Goal: Use online tool/utility: Use online tool/utility

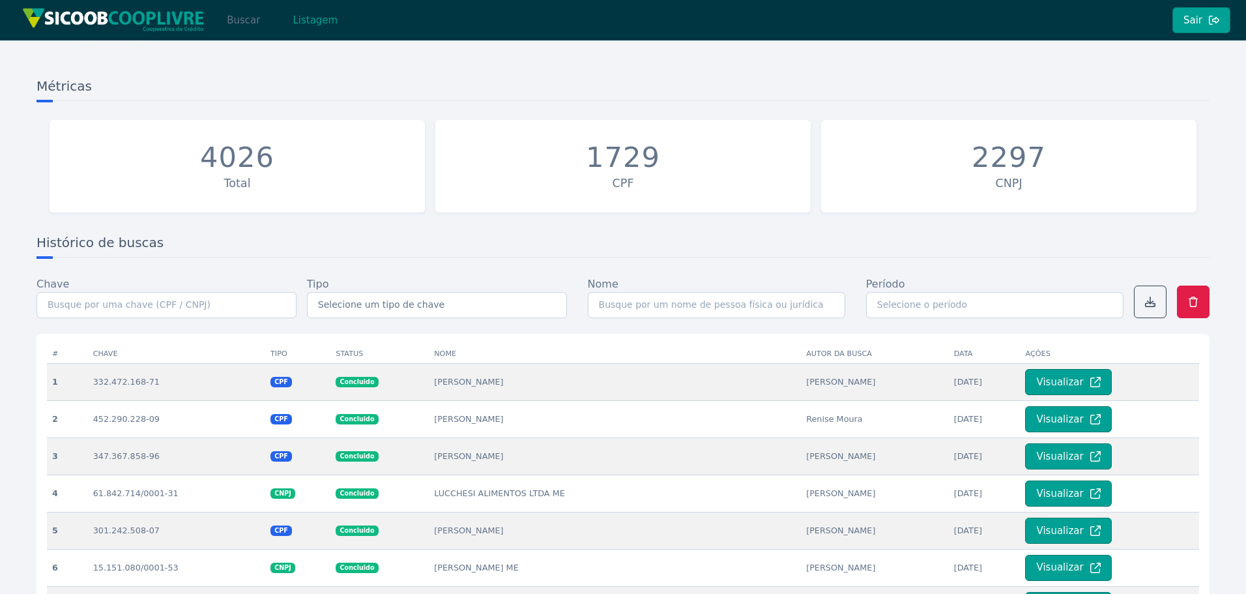
click at [238, 18] on button "Buscar" at bounding box center [243, 20] width 55 height 26
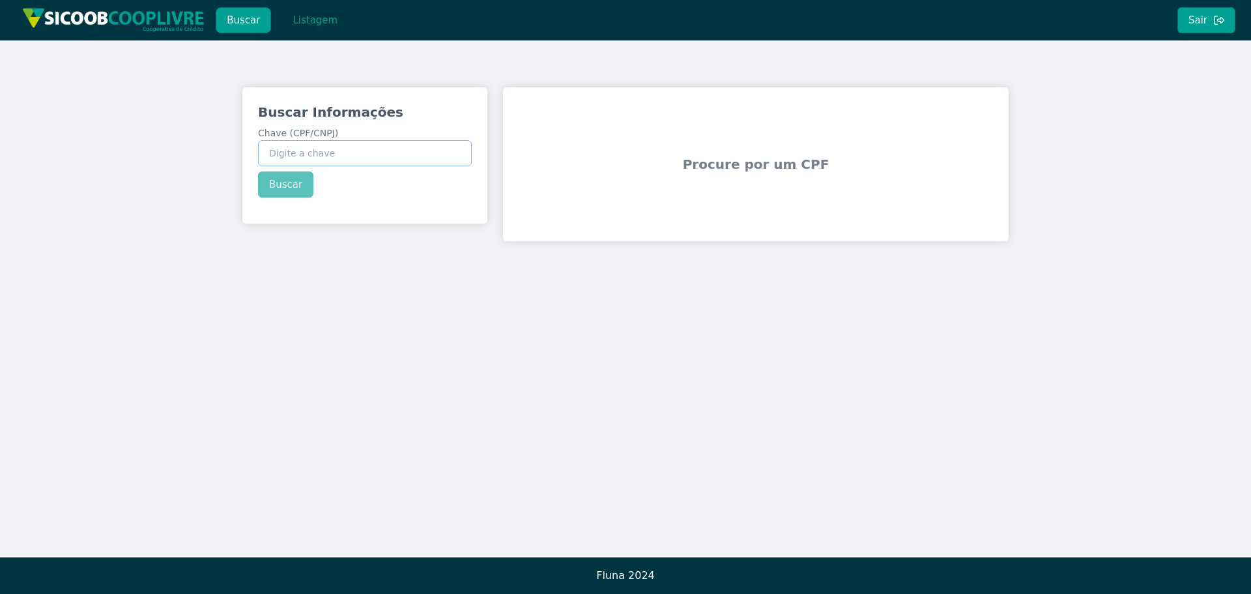
paste input "269.238.098-35"
click at [283, 184] on div "Buscar Informações Chave (CPF/CNPJ) 269.238.098-35 Buscar" at bounding box center [364, 150] width 245 height 126
click at [286, 189] on button "Buscar" at bounding box center [285, 184] width 55 height 26
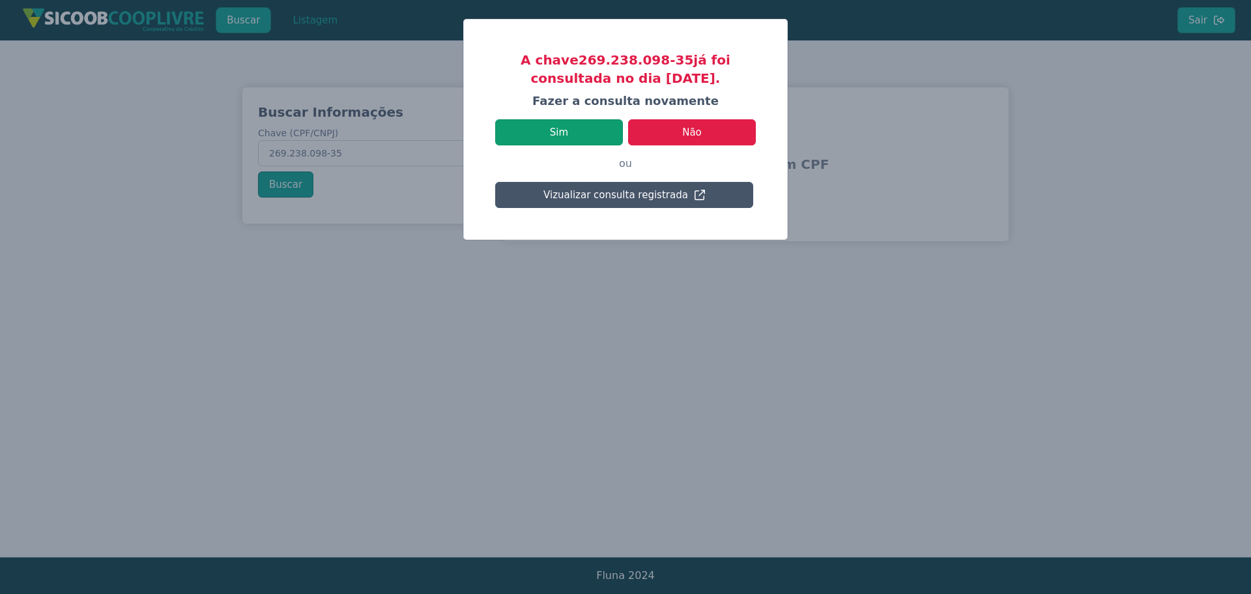
click at [581, 130] on button "Sim" at bounding box center [559, 132] width 128 height 26
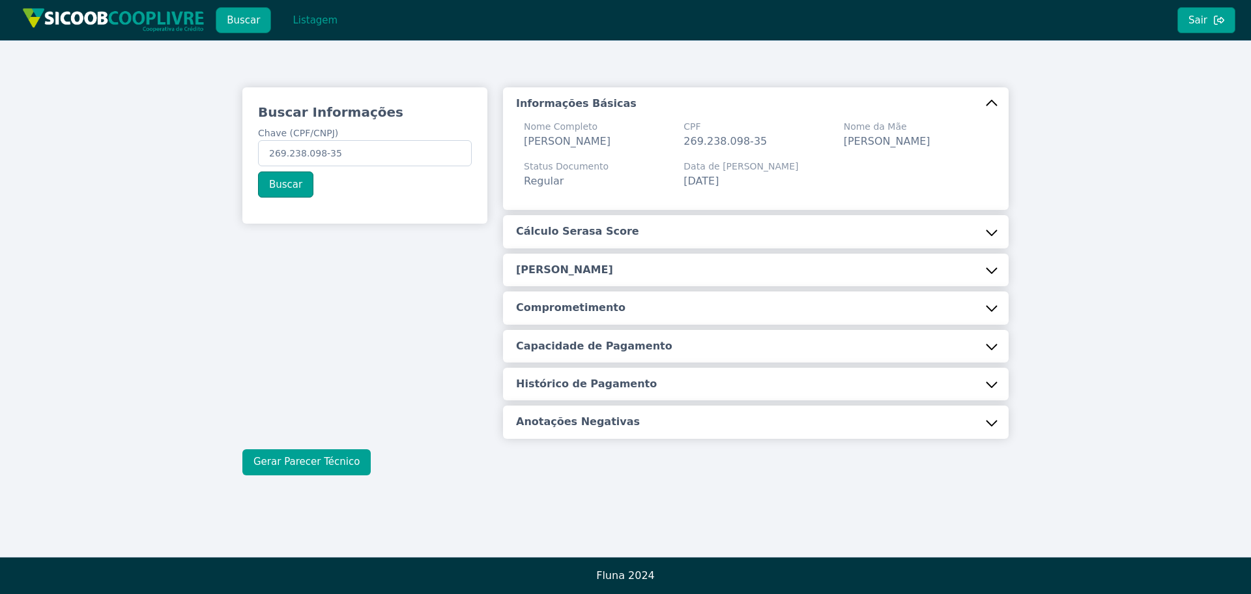
click at [334, 455] on button "Gerar Parecer Técnico" at bounding box center [306, 462] width 128 height 26
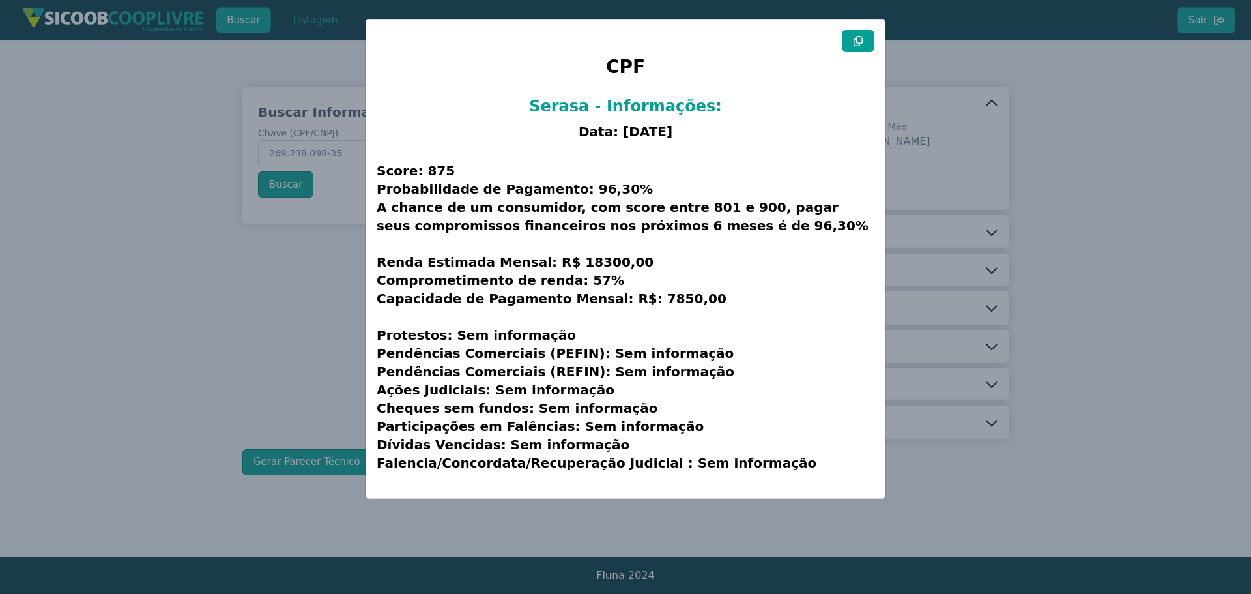
click at [862, 44] on icon at bounding box center [858, 41] width 10 height 10
click at [1074, 183] on modal-container "CPF Serasa - Informações: Data: [DATE] Score: 875 Probabilidade de Pagamento: 9…" at bounding box center [625, 297] width 1251 height 594
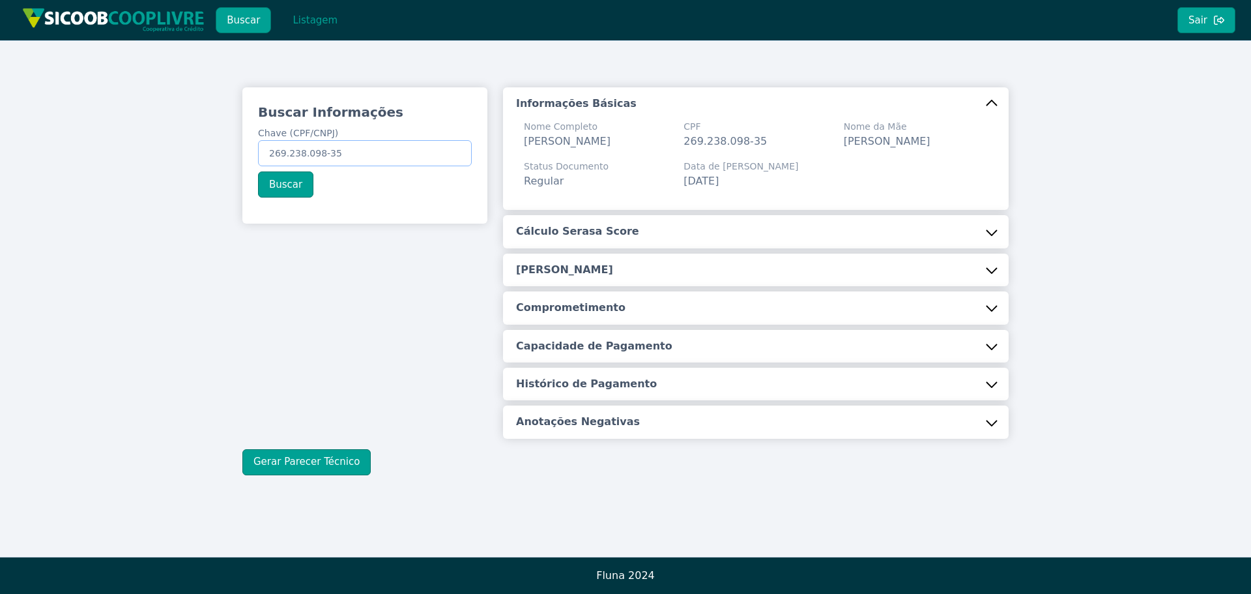
click at [349, 156] on input "269.238.098-35" at bounding box center [365, 153] width 214 height 26
paste input "463.163.288-77"
type input "463.163.288-77"
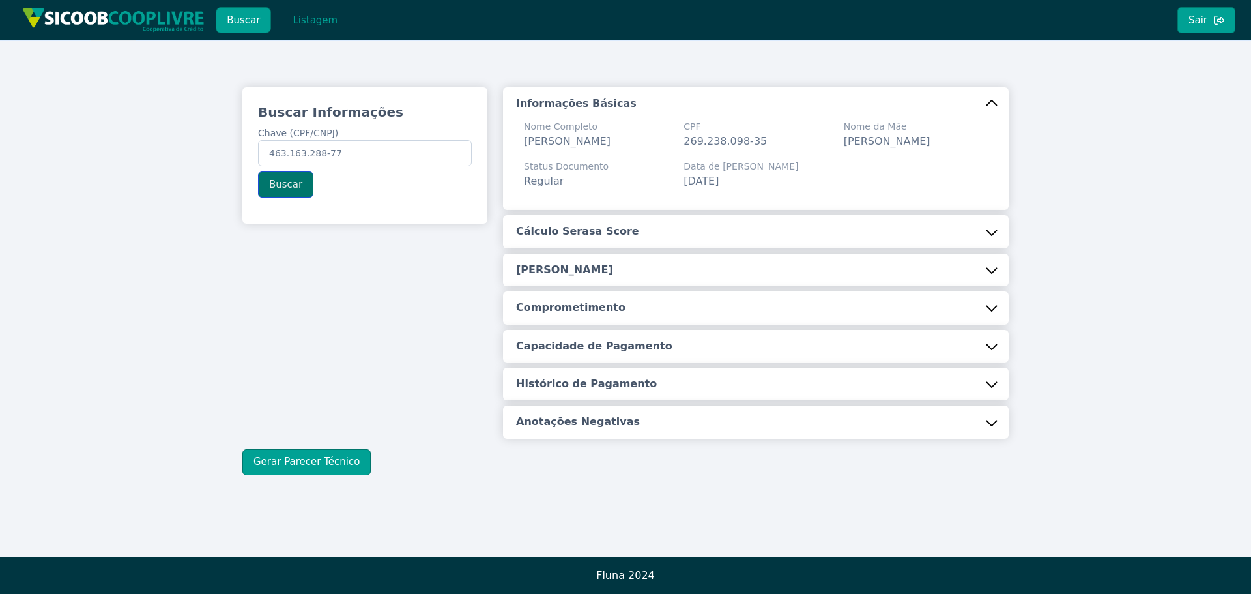
click at [270, 182] on button "Buscar" at bounding box center [285, 184] width 55 height 26
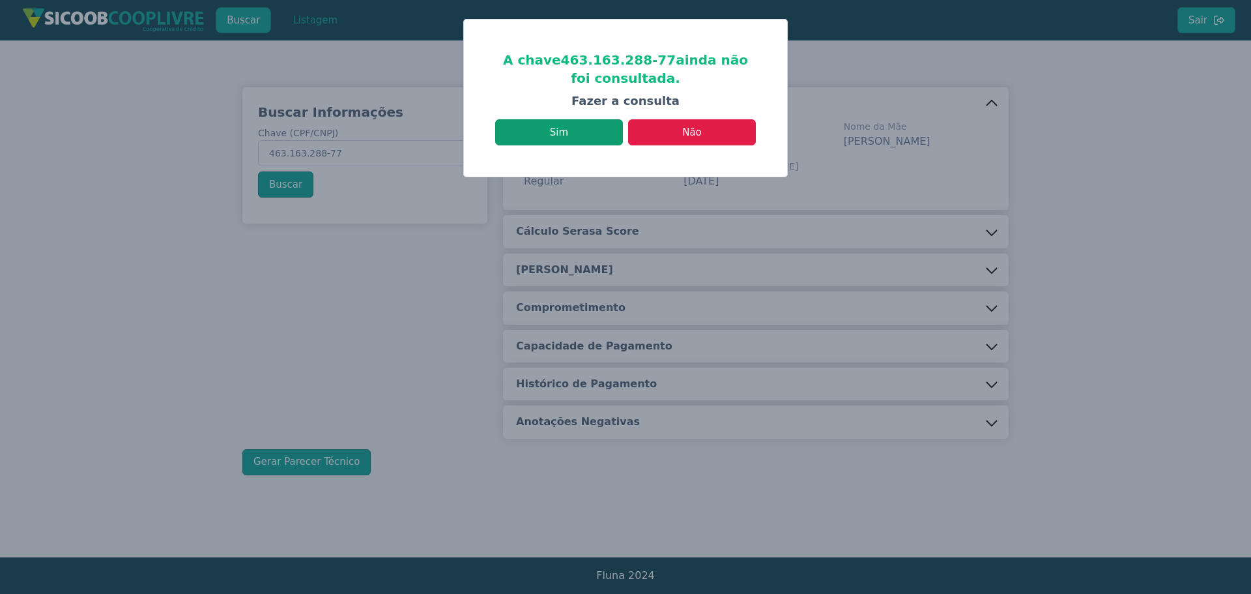
click at [571, 137] on button "Sim" at bounding box center [559, 132] width 128 height 26
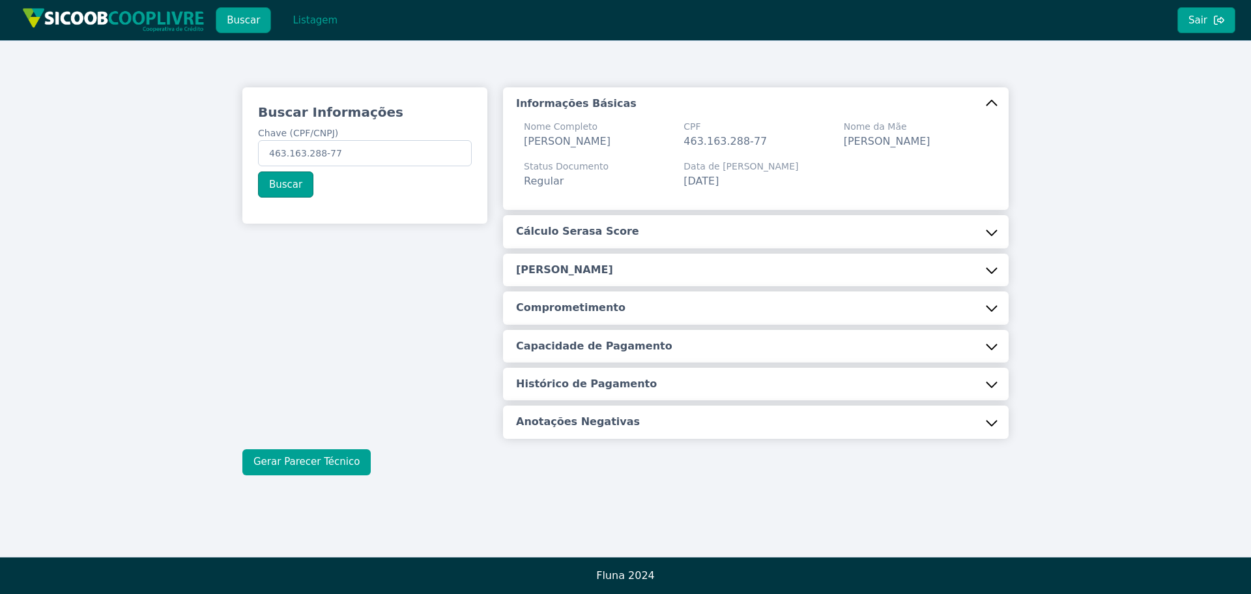
click at [307, 475] on button "Gerar Parecer Técnico" at bounding box center [306, 462] width 128 height 26
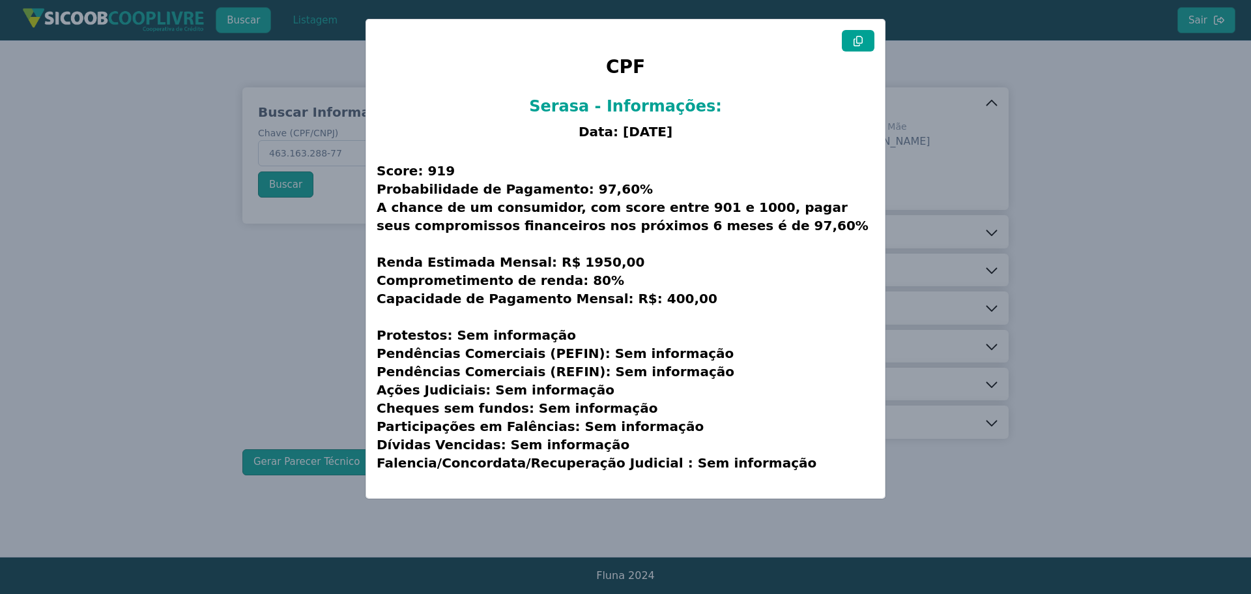
click at [858, 36] on icon at bounding box center [858, 41] width 9 height 10
